Goal: Task Accomplishment & Management: Manage account settings

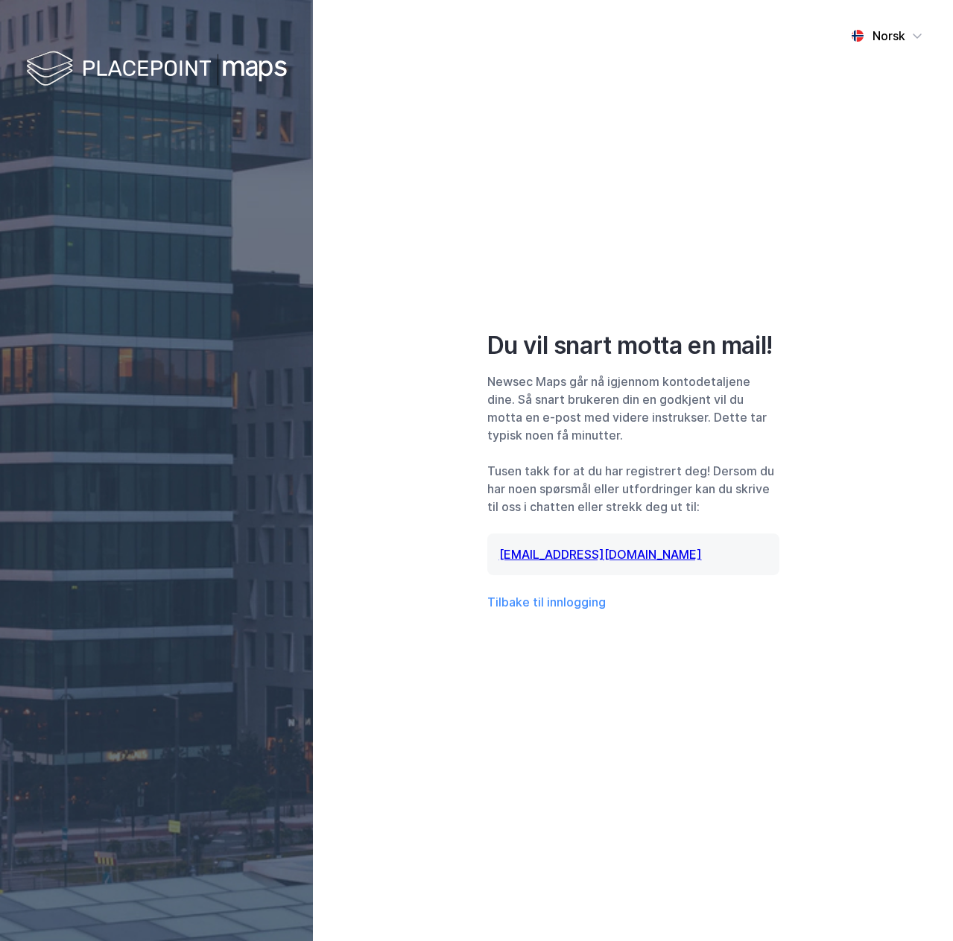
click at [180, 79] on img at bounding box center [156, 70] width 261 height 44
click at [175, 66] on img at bounding box center [156, 70] width 261 height 44
click at [542, 605] on button "Tilbake til innlogging" at bounding box center [546, 602] width 118 height 18
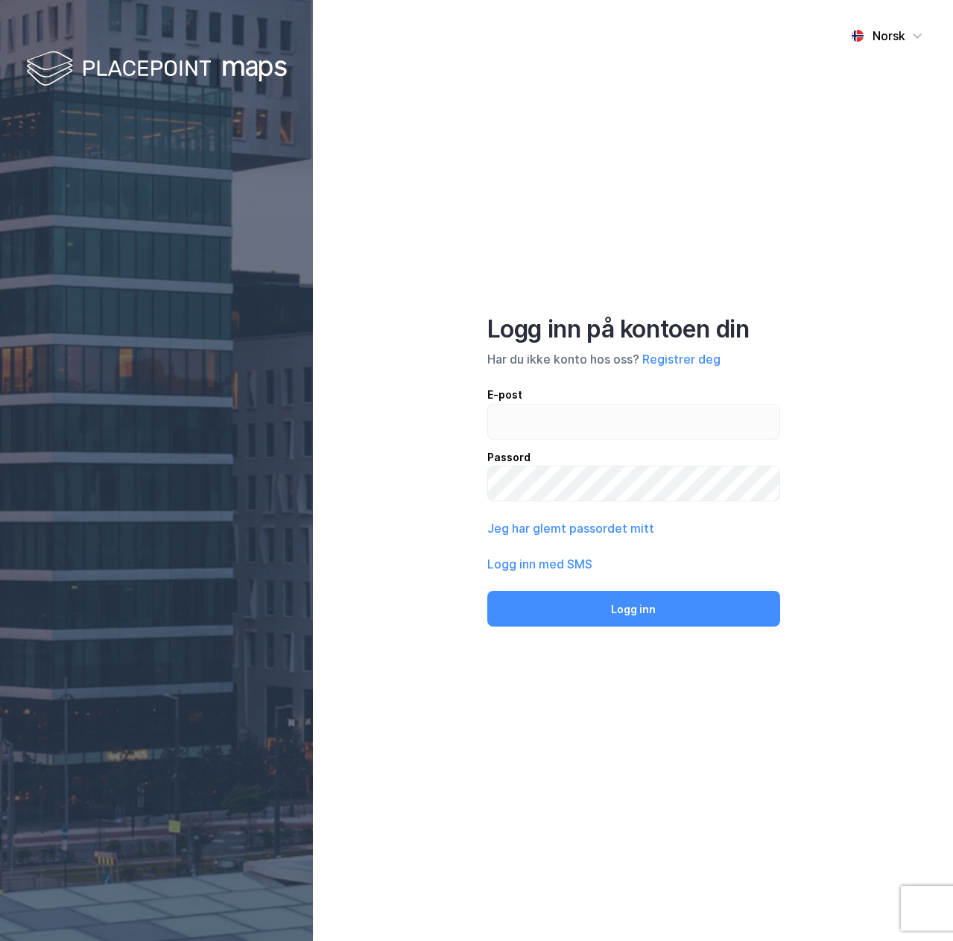
click at [126, 69] on img at bounding box center [156, 70] width 261 height 44
